Goal: Task Accomplishment & Management: Manage account settings

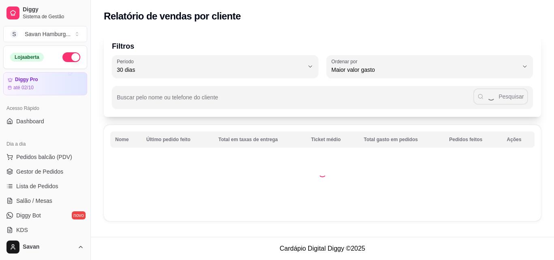
select select "30"
select select "HIGHEST_TOTAL_SPENT_WITH_ORDERS"
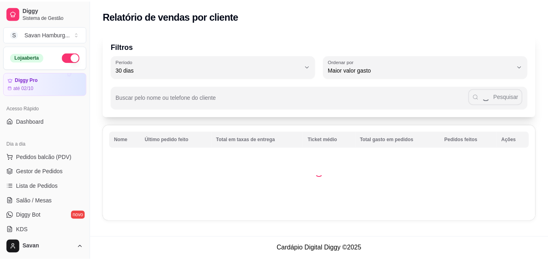
scroll to position [182, 0]
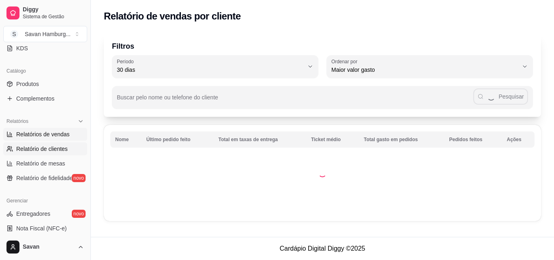
click at [46, 135] on span "Relatórios de vendas" at bounding box center [43, 134] width 54 height 8
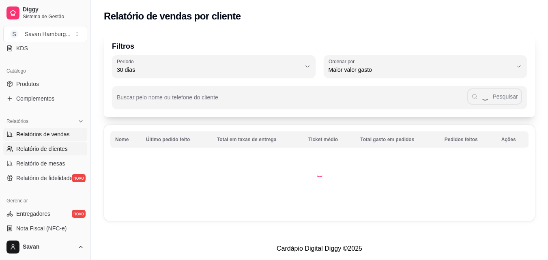
select select "ALL"
select select "0"
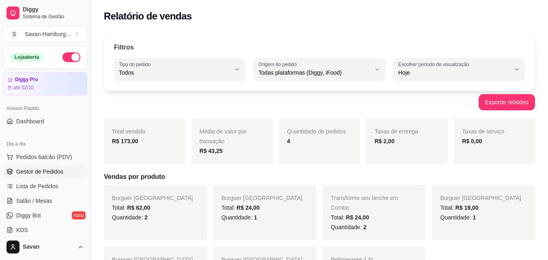
click at [45, 170] on span "Gestor de Pedidos" at bounding box center [39, 171] width 47 height 8
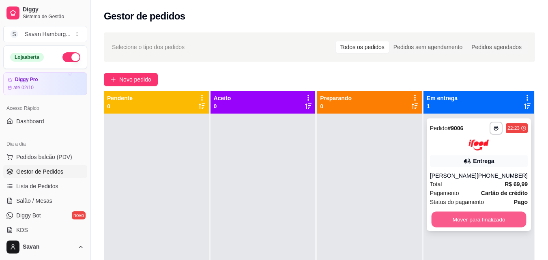
click at [466, 226] on button "Mover para finalizado" at bounding box center [478, 219] width 95 height 16
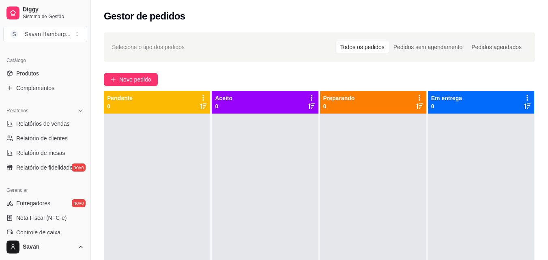
scroll to position [195, 0]
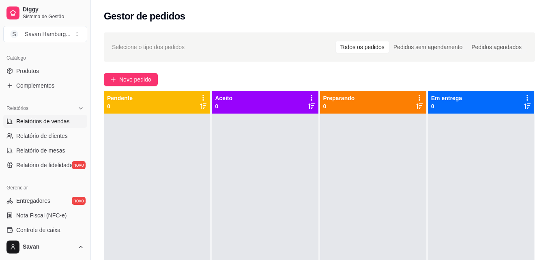
click at [54, 122] on span "Relatórios de vendas" at bounding box center [43, 121] width 54 height 8
select select "ALL"
select select "0"
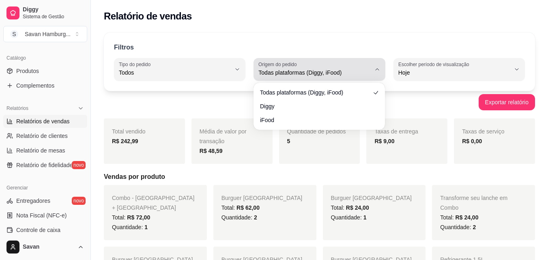
click at [359, 70] on span "Todas plataformas (Diggy, iFood)" at bounding box center [314, 72] width 112 height 8
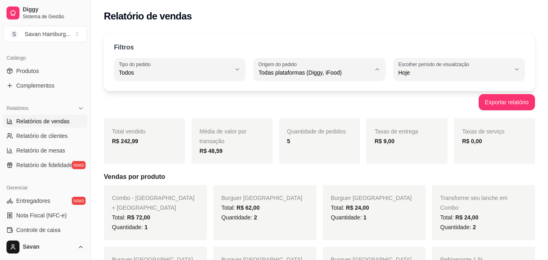
click at [295, 107] on span "Diggy" at bounding box center [315, 105] width 106 height 8
type input "DIGGY"
select select "DIGGY"
